Goal: Find contact information: Find contact information

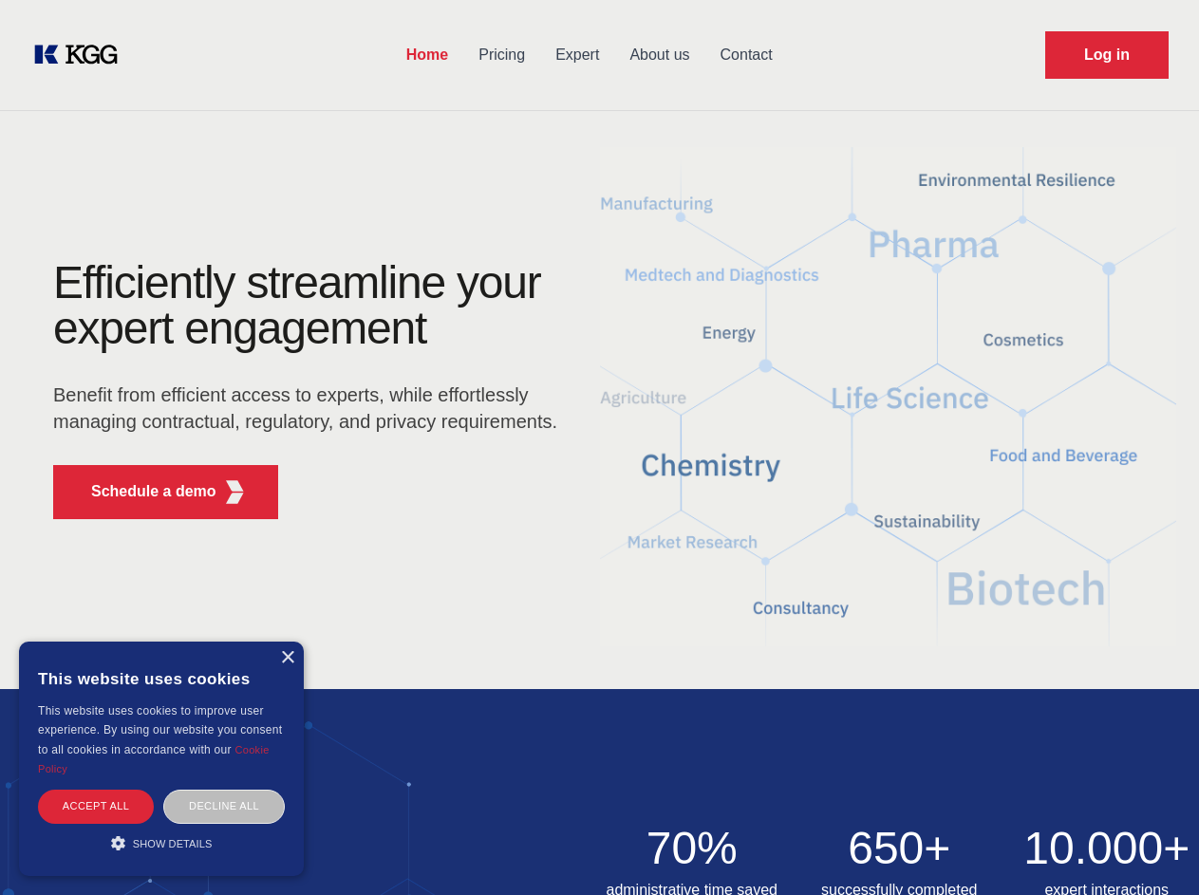
click at [599, 447] on div "Efficiently streamline your expert engagement Benefit from efficient access to …" at bounding box center [311, 397] width 577 height 274
click at [142, 492] on p "Schedule a demo" at bounding box center [153, 491] width 125 height 23
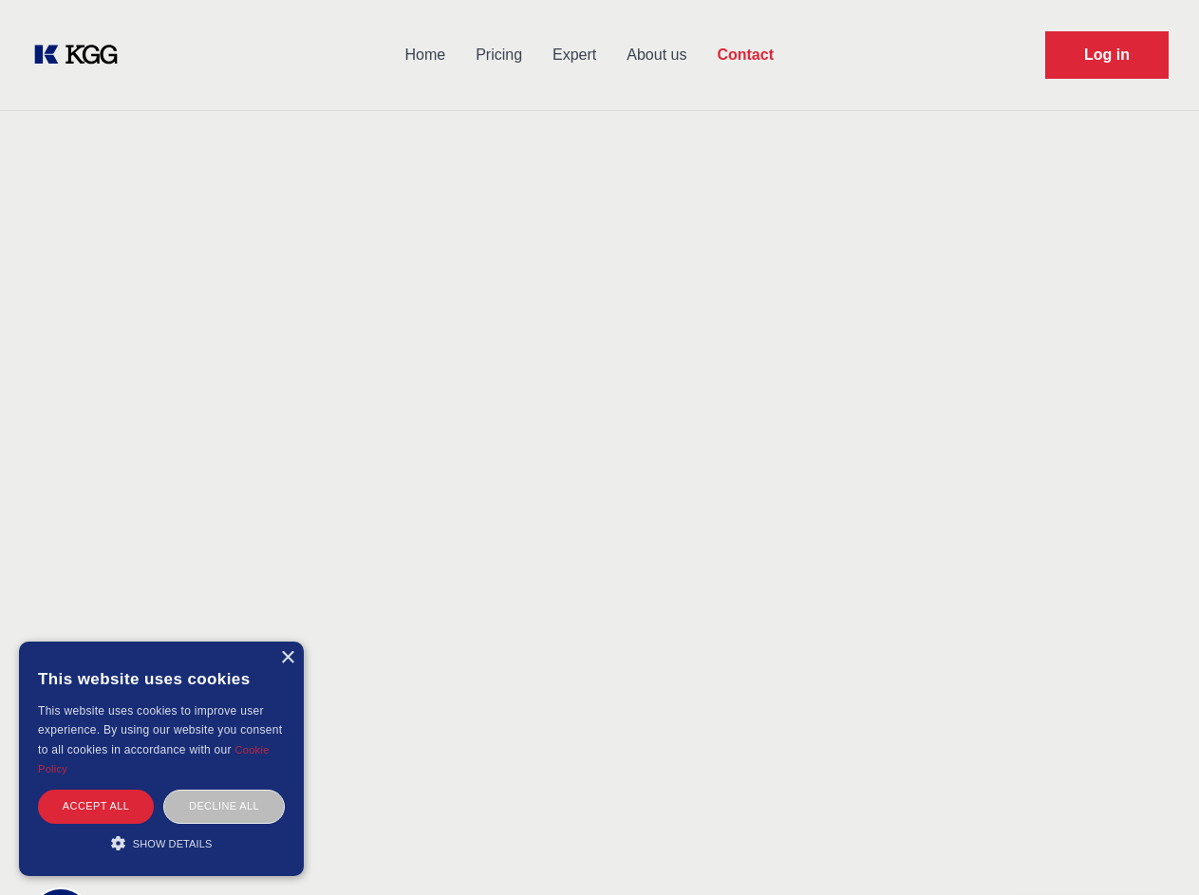
click at [287, 658] on div "× This website uses cookies This website uses cookies to improve user experienc…" at bounding box center [161, 759] width 285 height 234
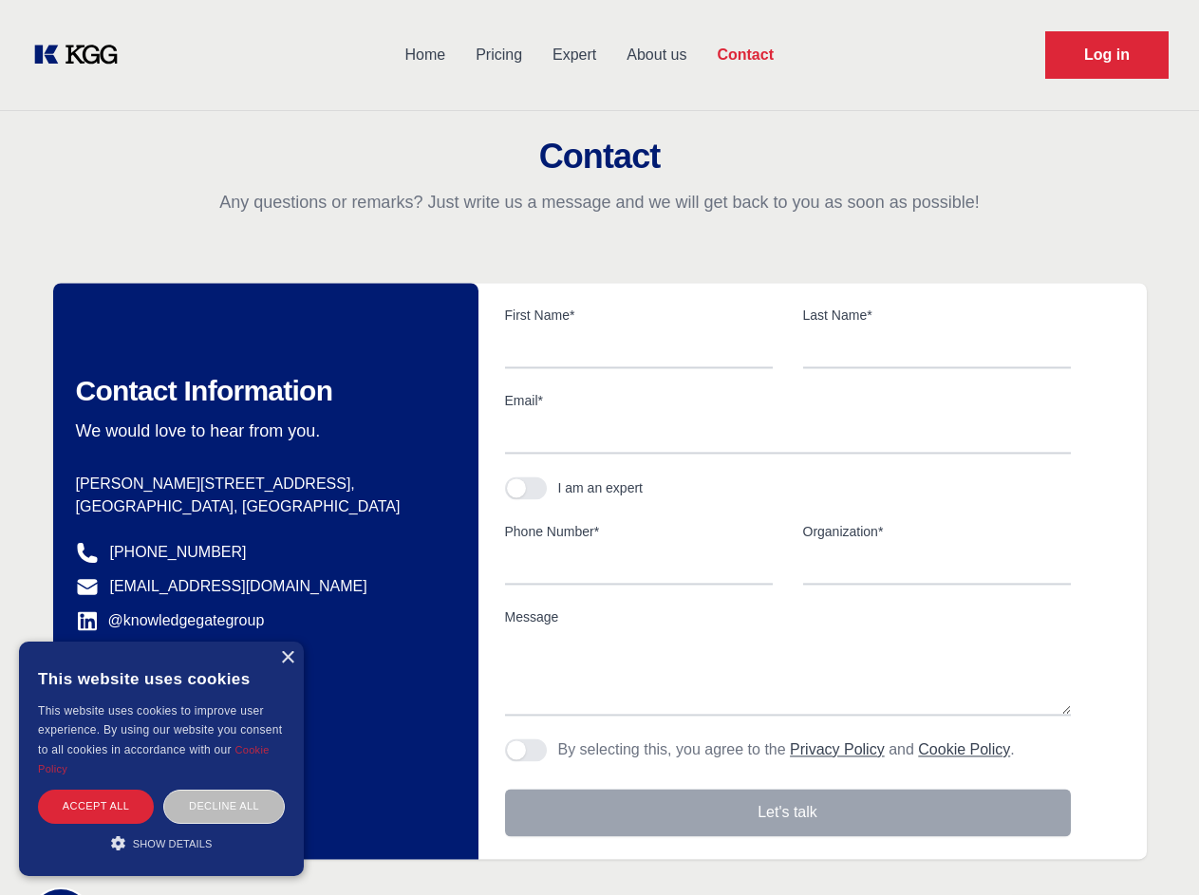
click at [96, 806] on div "Accept all" at bounding box center [96, 806] width 116 height 33
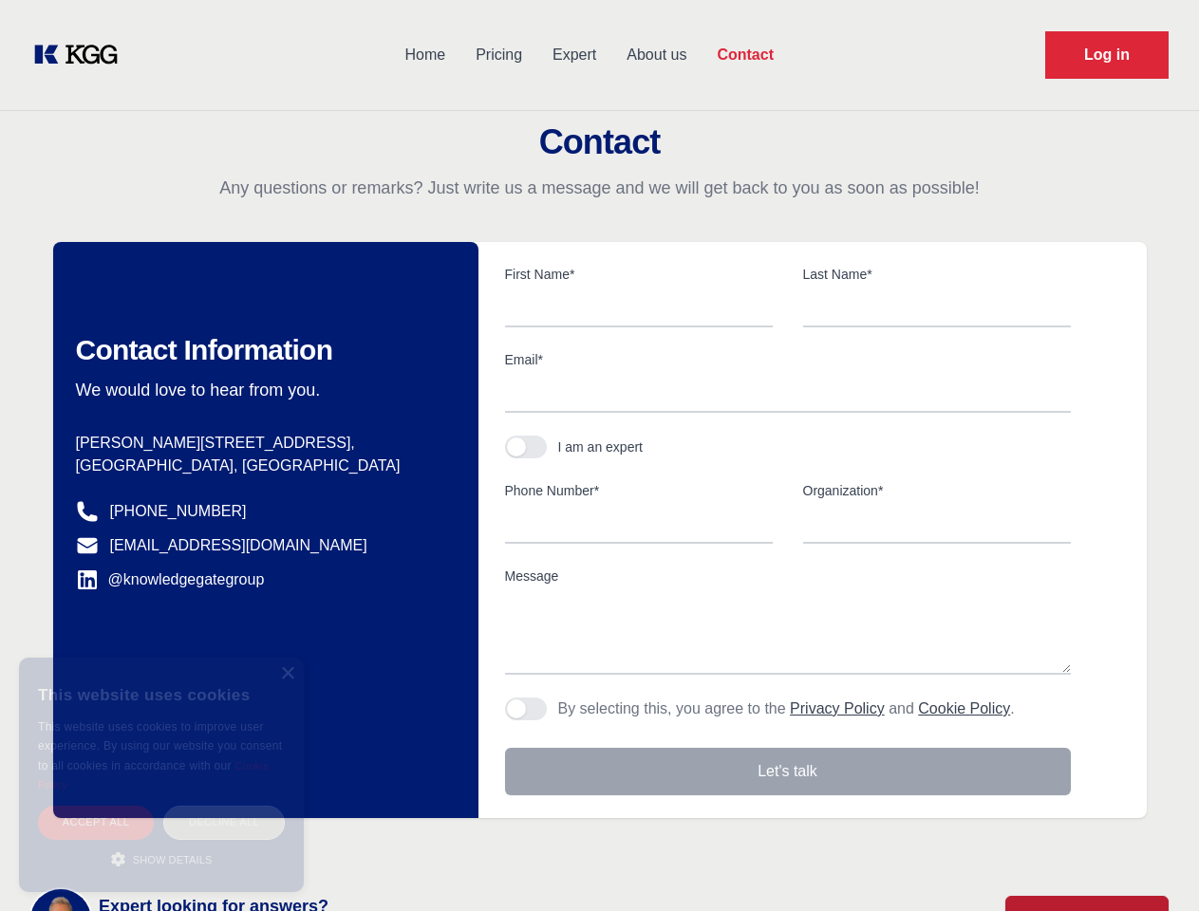
click at [224, 806] on div "Decline all" at bounding box center [223, 822] width 121 height 33
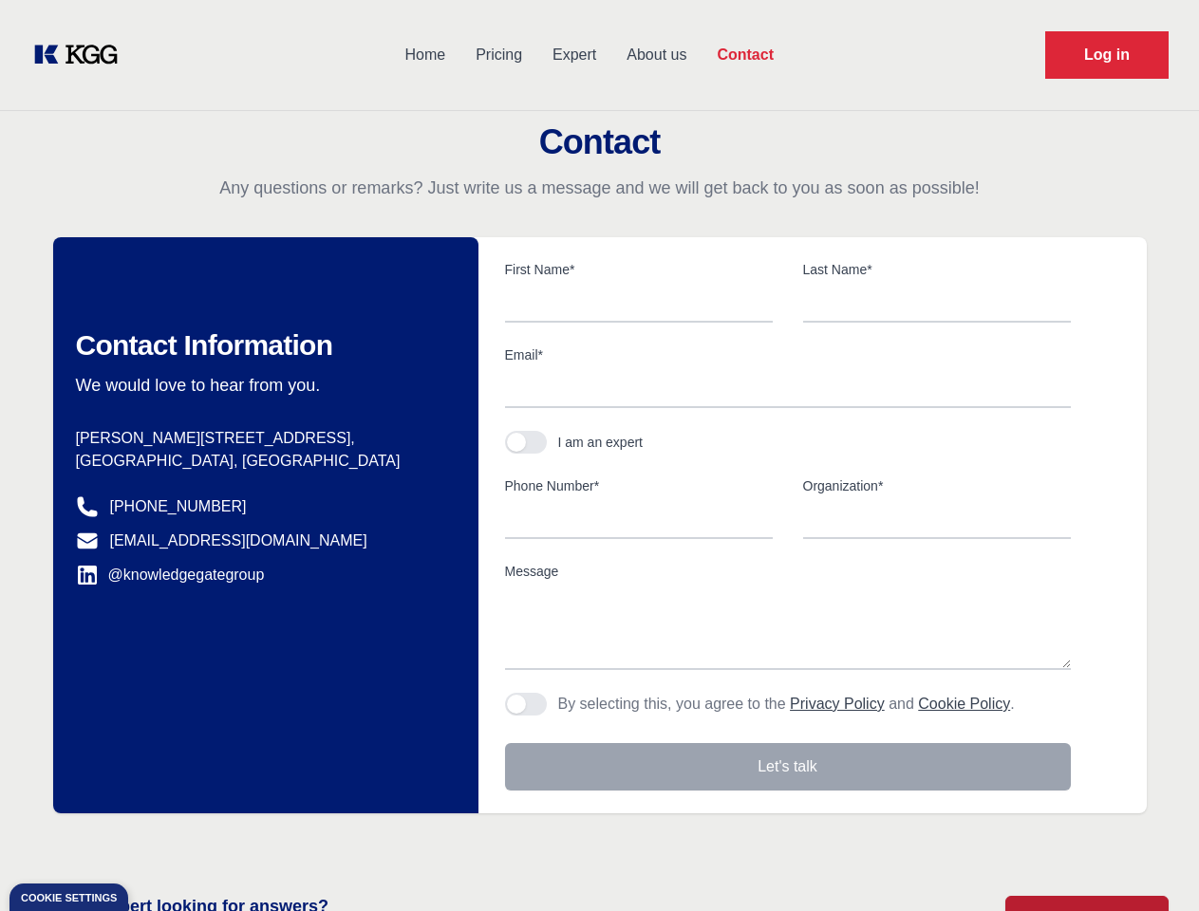
click at [161, 843] on main "Contact Any questions or remarks? Just write us a message and we will get back …" at bounding box center [599, 494] width 1199 height 988
